Goal: Information Seeking & Learning: Understand process/instructions

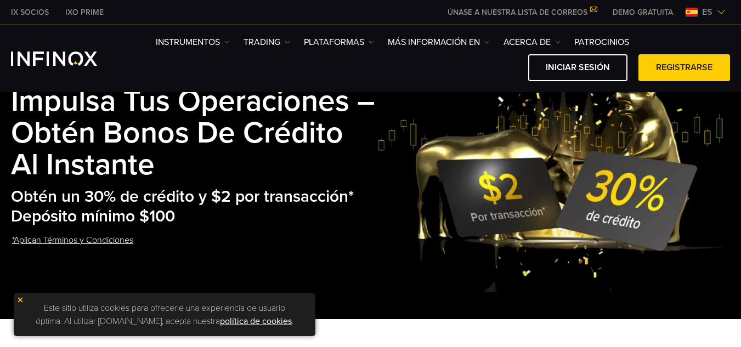
scroll to position [274, 0]
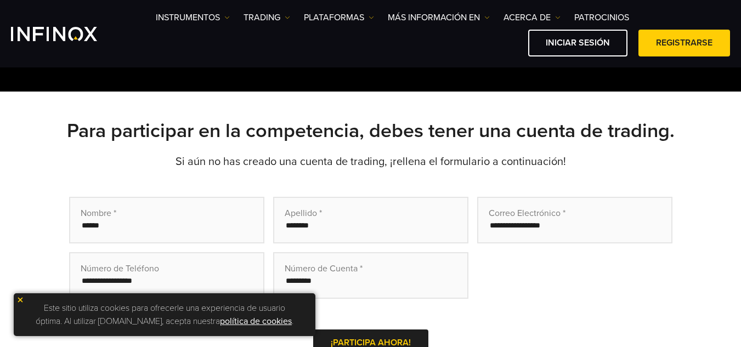
drag, startPoint x: 20, startPoint y: 294, endPoint x: 15, endPoint y: 299, distance: 7.4
click at [18, 297] on div "Este sitio utiliza cookies para ofrecerle una experiencia de usuario óptima. Al…" at bounding box center [165, 314] width 302 height 43
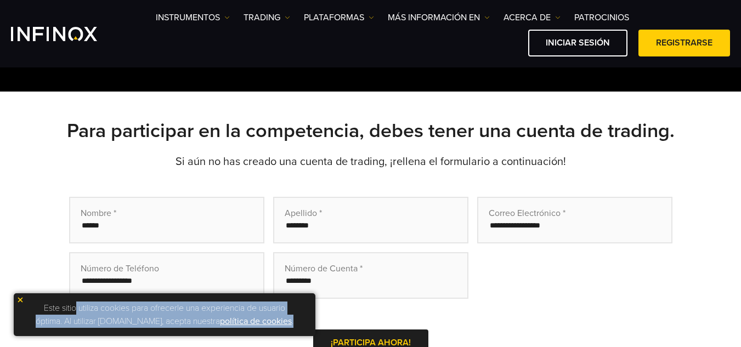
click at [18, 296] on div "Este sitio utiliza cookies para ofrecerle una experiencia de usuario óptima. Al…" at bounding box center [165, 314] width 302 height 43
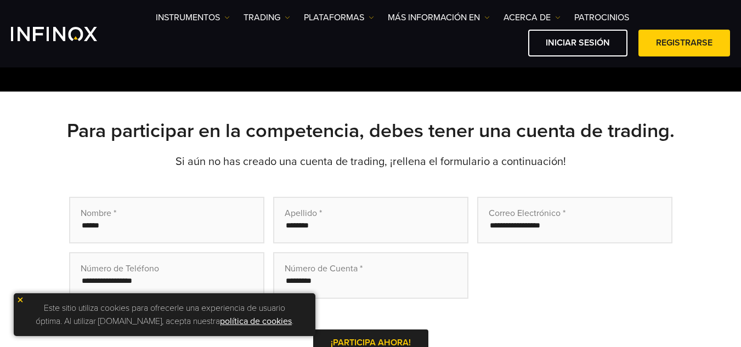
scroll to position [0, 0]
click at [17, 298] on img at bounding box center [20, 300] width 8 height 8
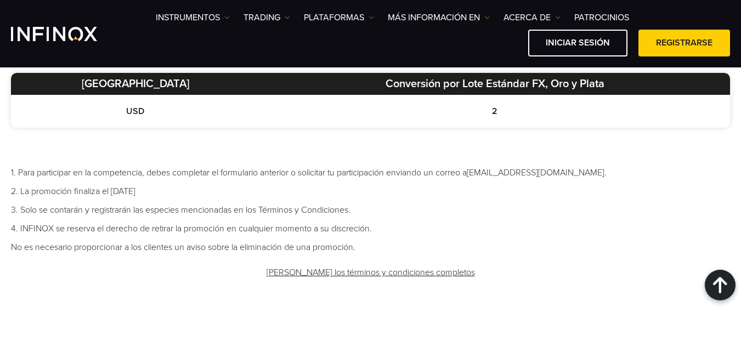
scroll to position [671, 0]
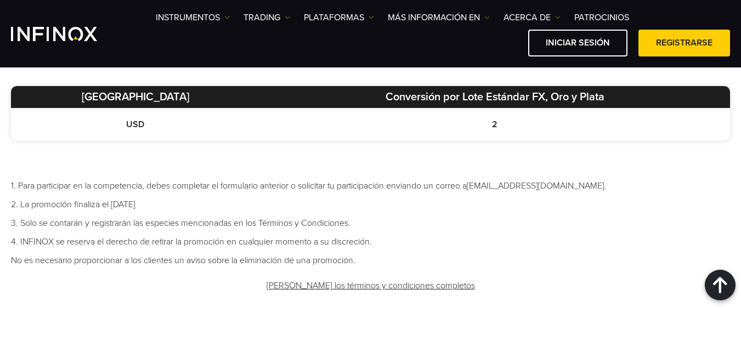
drag, startPoint x: 116, startPoint y: 204, endPoint x: 152, endPoint y: 199, distance: 36.5
click at [152, 199] on li "2. La promoción finaliza el 31st of Diciembre de 2025" at bounding box center [370, 204] width 719 height 13
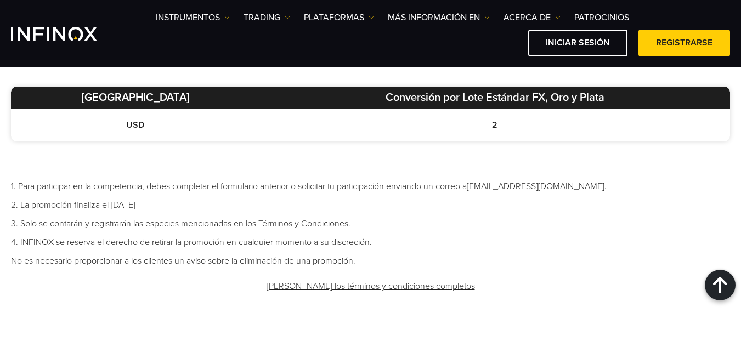
scroll to position [0, 0]
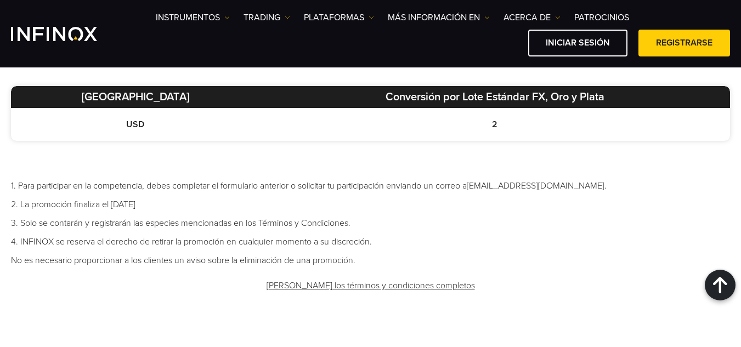
click at [381, 290] on link "Lee los términos y condiciones completos" at bounding box center [370, 286] width 211 height 27
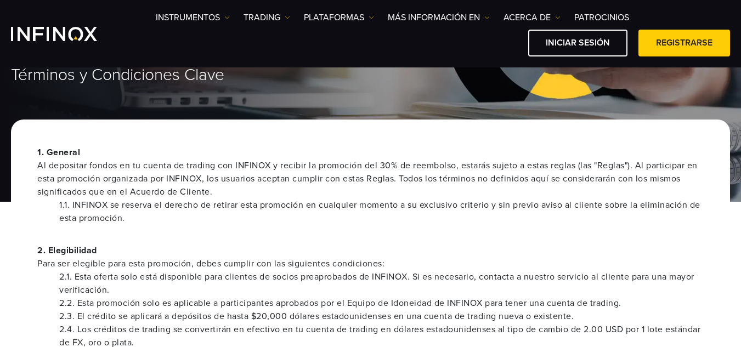
click at [383, 219] on li "1.1. INFINOX se reserva el derecho de retirar esta promoción en cualquier momen…" at bounding box center [381, 212] width 644 height 26
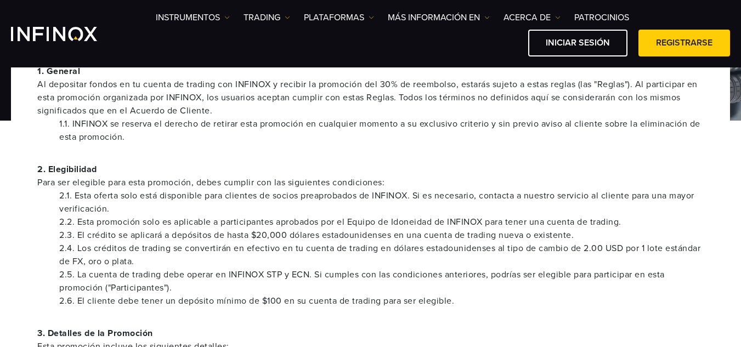
scroll to position [165, 0]
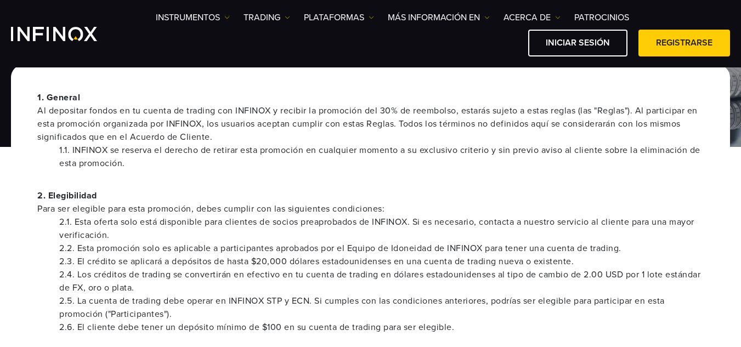
click at [344, 198] on p "2. Elegibilidad Para ser elegible para esta promoción, debes cumplir con las si…" at bounding box center [370, 202] width 666 height 26
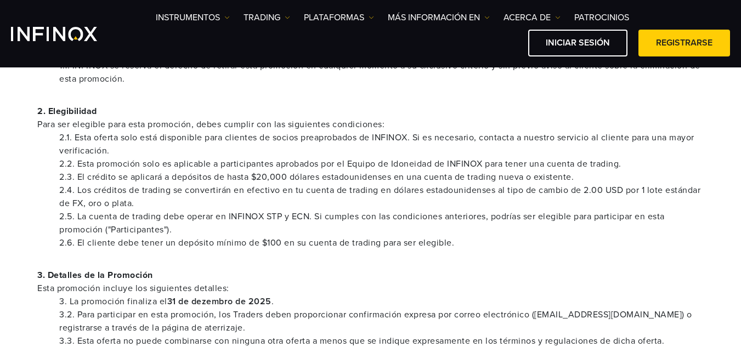
scroll to position [274, 0]
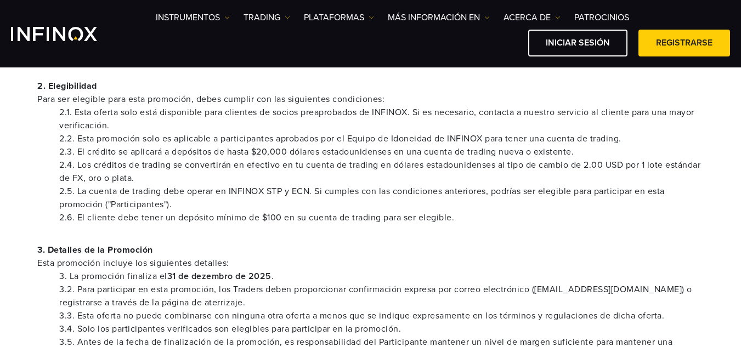
click at [219, 157] on li "2.3. El crédito se aplicará a depósitos de hasta $20,000 dólares estadounidense…" at bounding box center [381, 151] width 644 height 13
drag, startPoint x: 230, startPoint y: 150, endPoint x: 282, endPoint y: 155, distance: 52.3
click at [282, 155] on li "2.3. El crédito se aplicará a depósitos de hasta $20,000 dólares estadounidense…" at bounding box center [381, 151] width 644 height 13
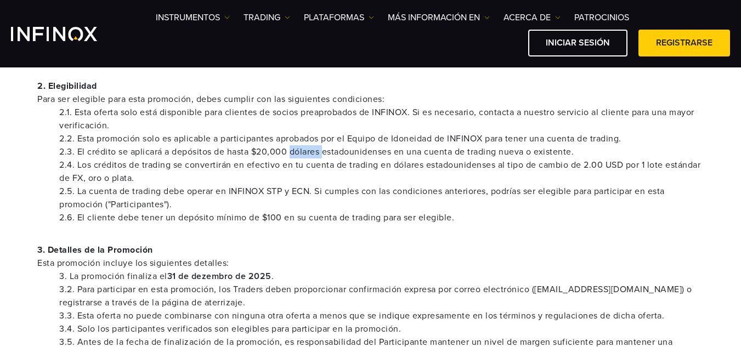
drag, startPoint x: 292, startPoint y: 151, endPoint x: 325, endPoint y: 152, distance: 33.5
click at [325, 152] on li "2.3. El crédito se aplicará a depósitos de hasta $20,000 dólares estadounidense…" at bounding box center [381, 151] width 644 height 13
click at [305, 155] on li "2.3. El crédito se aplicará a depósitos de hasta $20,000 dólares estadounidense…" at bounding box center [381, 151] width 644 height 13
drag, startPoint x: 259, startPoint y: 150, endPoint x: 288, endPoint y: 152, distance: 28.6
click at [288, 152] on li "2.3. El crédito se aplicará a depósitos de hasta $20,000 dólares estadounidense…" at bounding box center [381, 151] width 644 height 13
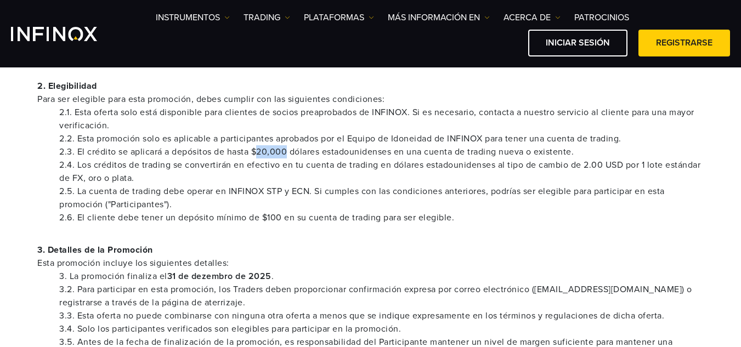
click at [288, 152] on li "2.3. El crédito se aplicará a depósitos de hasta $20,000 dólares estadounidense…" at bounding box center [381, 151] width 644 height 13
click at [216, 166] on li "2.4. Los créditos de trading se convertirán en efectivo en tu cuenta de trading…" at bounding box center [381, 171] width 644 height 26
drag, startPoint x: 168, startPoint y: 163, endPoint x: 193, endPoint y: 162, distance: 25.2
click at [193, 162] on li "2.4. Los créditos de trading se convertirán en efectivo en tu cuenta de trading…" at bounding box center [381, 171] width 644 height 26
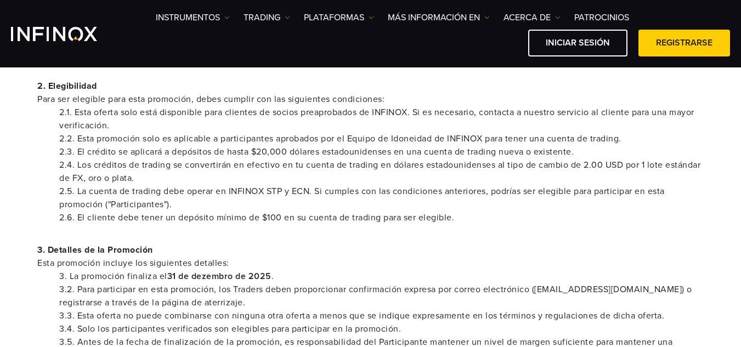
click at [208, 163] on li "2.4. Los créditos de trading se convertirán en efectivo en tu cuenta de trading…" at bounding box center [381, 171] width 644 height 26
click at [228, 160] on li "2.4. Los créditos de trading se convertirán en efectivo en tu cuenta de trading…" at bounding box center [381, 171] width 644 height 26
drag, startPoint x: 264, startPoint y: 160, endPoint x: 329, endPoint y: 166, distance: 65.5
click at [329, 166] on li "2.4. Los créditos de trading se convertirán en efectivo en tu cuenta de trading…" at bounding box center [381, 171] width 644 height 26
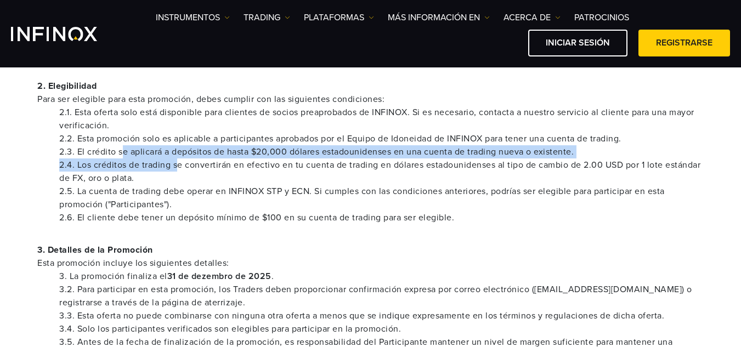
drag, startPoint x: 125, startPoint y: 157, endPoint x: 180, endPoint y: 162, distance: 55.6
click at [180, 162] on ul "2.1. Esta oferta solo está disponible para clientes de socios preaprobados de I…" at bounding box center [370, 165] width 666 height 118
click at [180, 162] on li "2.4. Los créditos de trading se convertirán en efectivo en tu cuenta de trading…" at bounding box center [381, 171] width 644 height 26
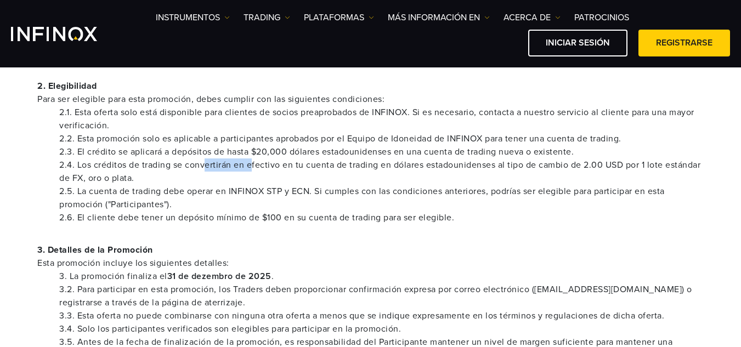
drag, startPoint x: 205, startPoint y: 162, endPoint x: 252, endPoint y: 162, distance: 47.2
click at [252, 162] on li "2.4. Los créditos de trading se convertirán en efectivo en tu cuenta de trading…" at bounding box center [381, 171] width 644 height 26
click at [253, 162] on li "2.4. Los créditos de trading se convertirán en efectivo en tu cuenta de trading…" at bounding box center [381, 171] width 644 height 26
click at [429, 188] on li "2.5. La cuenta de trading debe operar en INFINOX STP y ECN. Si cumples con las …" at bounding box center [381, 198] width 644 height 26
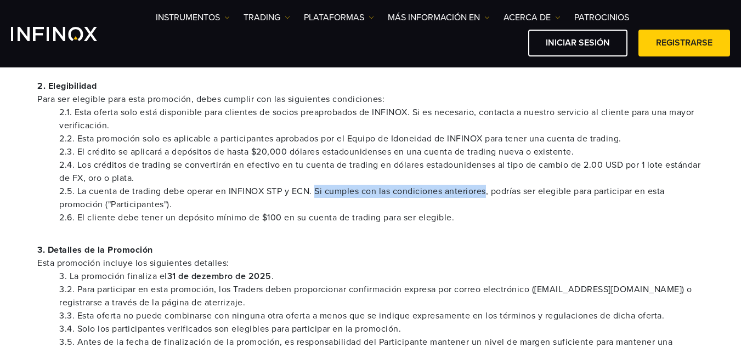
drag, startPoint x: 318, startPoint y: 188, endPoint x: 489, endPoint y: 190, distance: 171.1
click at [489, 190] on li "2.5. La cuenta de trading debe operar en INFINOX STP y ECN. Si cumples con las …" at bounding box center [381, 198] width 644 height 26
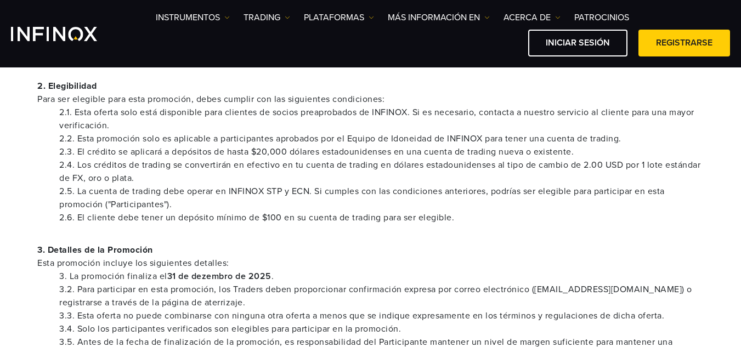
click at [505, 187] on li "2.5. La cuenta de trading debe operar en INFINOX STP y ECN. Si cumples con las …" at bounding box center [381, 198] width 644 height 26
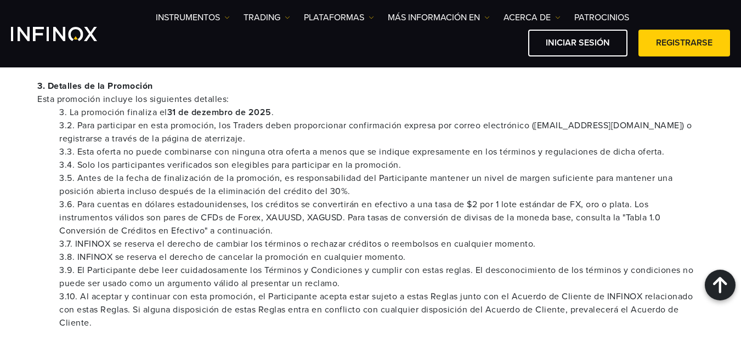
scroll to position [439, 0]
click at [367, 186] on li "3.5. Antes de la fecha de finalización de la promoción, es responsabilidad del …" at bounding box center [381, 184] width 644 height 26
drag, startPoint x: 153, startPoint y: 185, endPoint x: 212, endPoint y: 185, distance: 59.2
click at [212, 185] on li "3.5. Antes de la fecha de finalización de la promoción, es responsabilidad del …" at bounding box center [381, 184] width 644 height 26
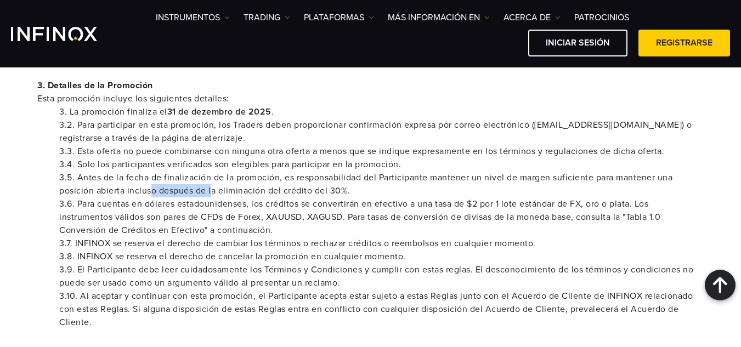
click at [212, 185] on li "3.5. Antes de la fecha de finalización de la promoción, es responsabilidad del …" at bounding box center [381, 184] width 644 height 26
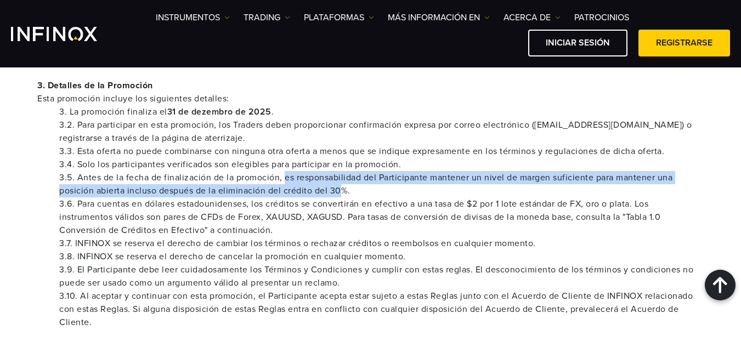
drag, startPoint x: 283, startPoint y: 178, endPoint x: 339, endPoint y: 191, distance: 58.0
click at [339, 191] on li "3.5. Antes de la fecha de finalización de la promoción, es responsabilidad del …" at bounding box center [381, 184] width 644 height 26
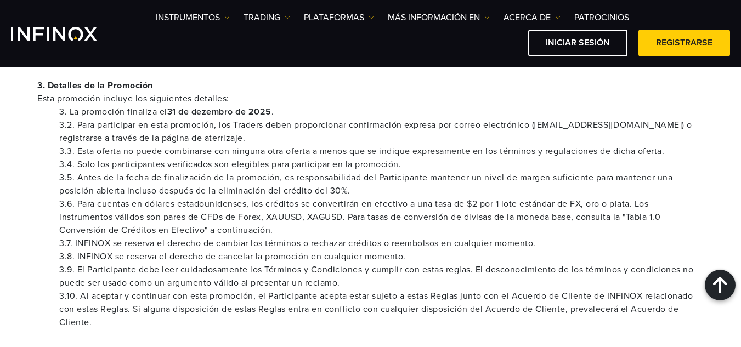
click at [345, 191] on li "3.5. Antes de la fecha de finalización de la promoción, es responsabilidad del …" at bounding box center [381, 184] width 644 height 26
drag, startPoint x: 77, startPoint y: 202, endPoint x: 181, endPoint y: 202, distance: 104.2
click at [181, 202] on li "3.6. Para cuentas en dólares estadounidenses, los créditos se convertirán en ef…" at bounding box center [381, 216] width 644 height 39
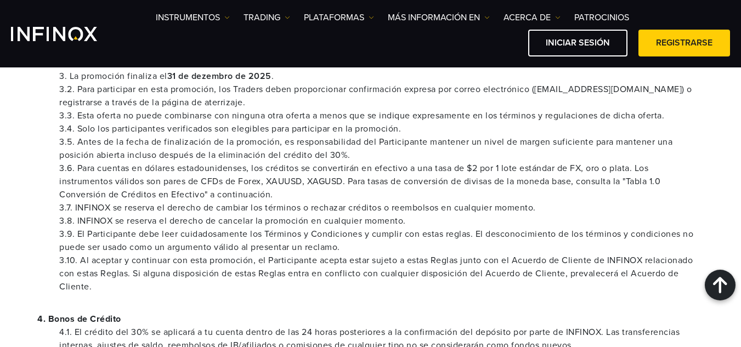
scroll to position [494, 0]
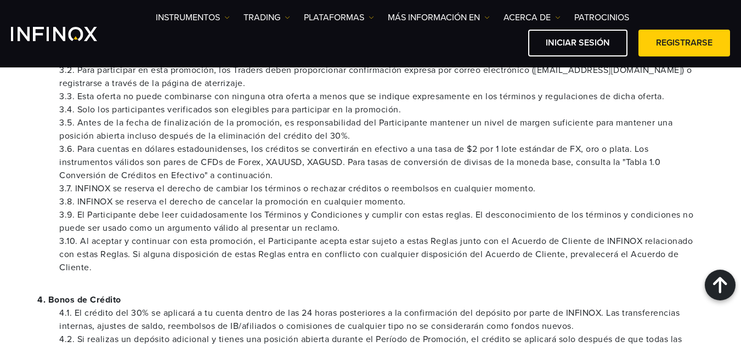
click at [184, 203] on li "3.8. INFINOX se reserva el derecho de cancelar la promoción en cualquier moment…" at bounding box center [381, 201] width 644 height 13
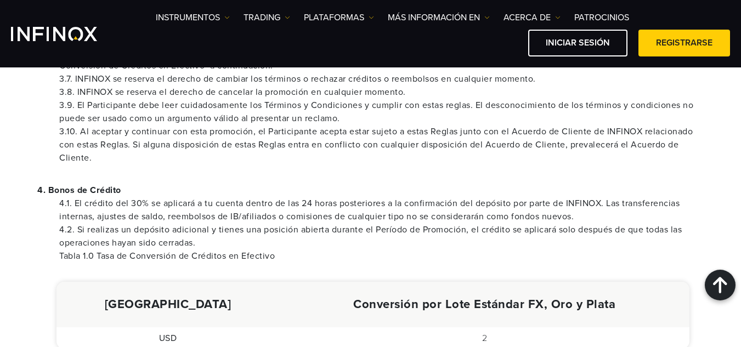
scroll to position [658, 0]
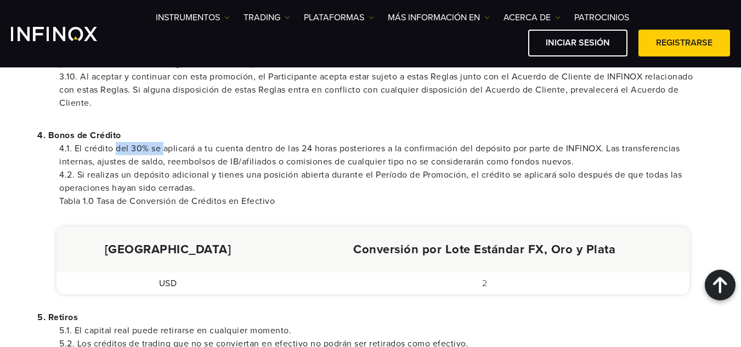
drag, startPoint x: 115, startPoint y: 154, endPoint x: 164, endPoint y: 153, distance: 49.4
click at [164, 153] on li "4.1. El crédito del 30% se aplicará a tu cuenta dentro de las 24 horas posterio…" at bounding box center [381, 155] width 644 height 26
drag, startPoint x: 85, startPoint y: 200, endPoint x: 198, endPoint y: 192, distance: 113.2
click at [198, 192] on ul "4.1. El crédito del 30% se aplicará a tu cuenta dentro de las 24 horas posterio…" at bounding box center [370, 175] width 666 height 66
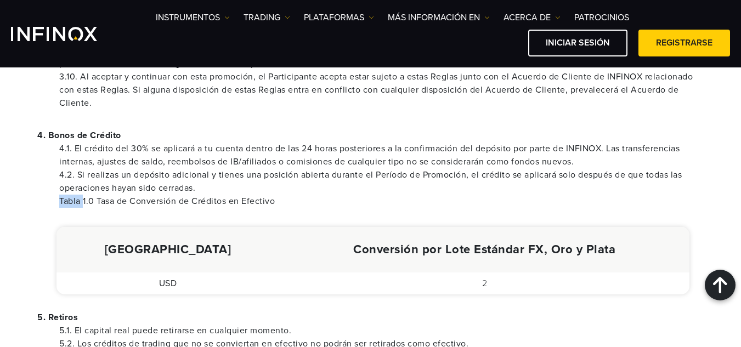
click at [198, 192] on li "4.2. Si realizas un depósito adicional y tienes una posición abierta durante el…" at bounding box center [381, 181] width 644 height 26
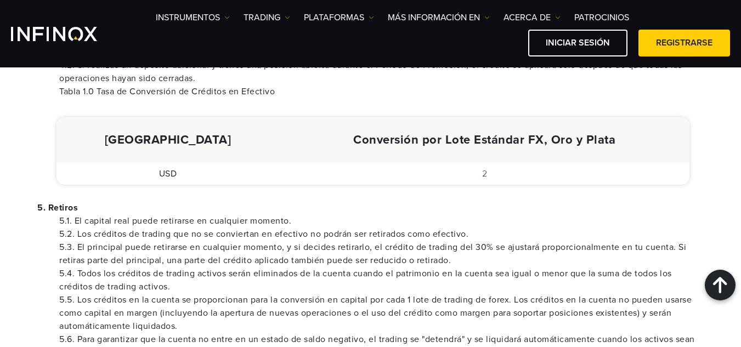
scroll to position [823, 0]
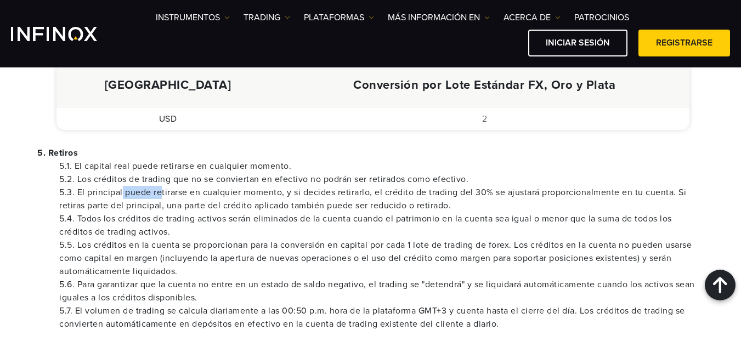
drag, startPoint x: 123, startPoint y: 191, endPoint x: 161, endPoint y: 193, distance: 37.9
click at [161, 193] on li "5.3. El principal puede retirarse en cualquier momento, y si decides retirarlo,…" at bounding box center [381, 199] width 644 height 26
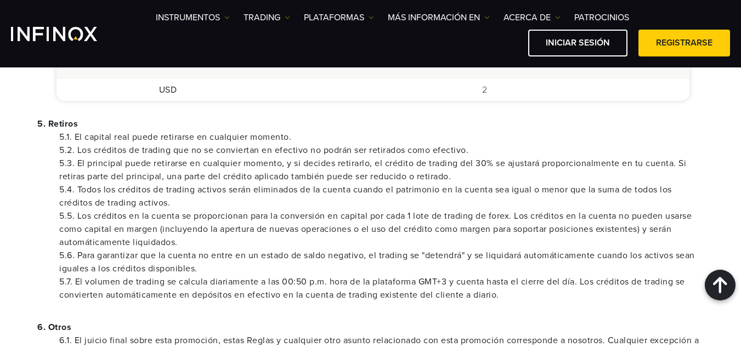
scroll to position [877, 0]
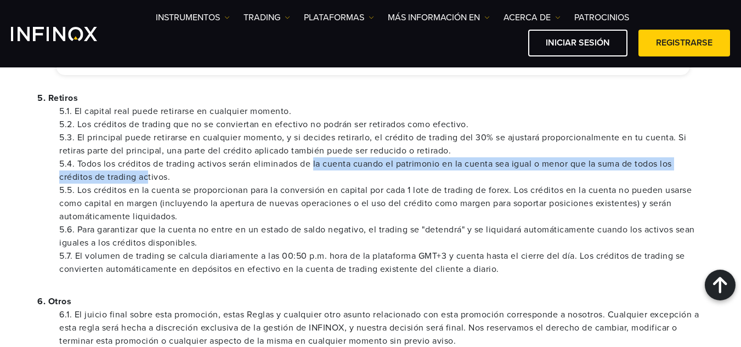
drag, startPoint x: 315, startPoint y: 162, endPoint x: 149, endPoint y: 171, distance: 167.0
click at [149, 171] on li "5.4. Todos los créditos de trading activos serán eliminados de la cuenta cuando…" at bounding box center [381, 170] width 644 height 26
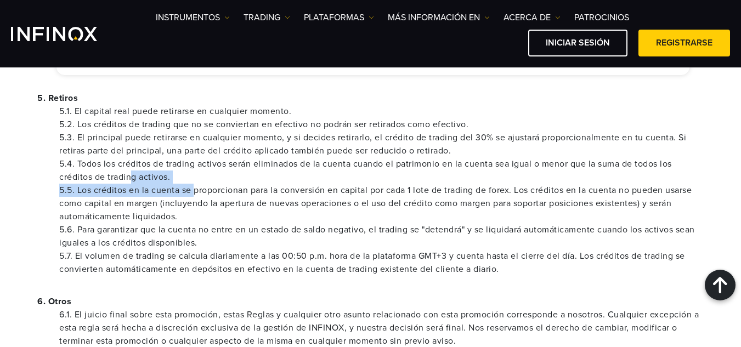
drag, startPoint x: 134, startPoint y: 183, endPoint x: 194, endPoint y: 186, distance: 59.9
click at [194, 186] on ul "5.1. El capital real puede retirarse en cualquier momento. 5.2. Los créditos de…" at bounding box center [370, 190] width 666 height 171
click at [193, 189] on li "5.5. Los créditos en la cuenta se proporcionan para la conversión en capital po…" at bounding box center [381, 203] width 644 height 39
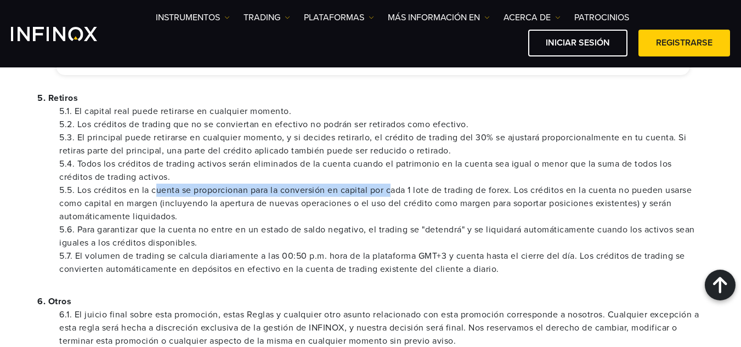
drag, startPoint x: 156, startPoint y: 189, endPoint x: 392, endPoint y: 189, distance: 236.3
click at [392, 189] on li "5.5. Los créditos en la cuenta se proporcionan para la conversión en capital po…" at bounding box center [381, 203] width 644 height 39
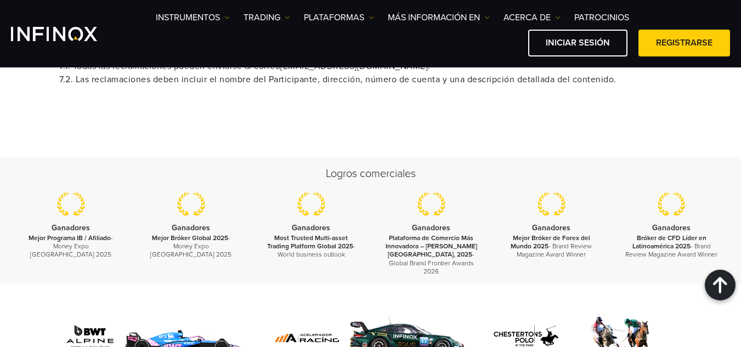
scroll to position [1371, 0]
